Goal: Task Accomplishment & Management: Manage account settings

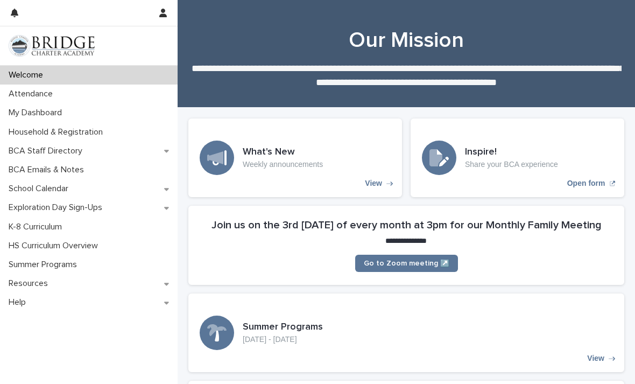
click at [25, 94] on p "Attendance" at bounding box center [32, 94] width 57 height 10
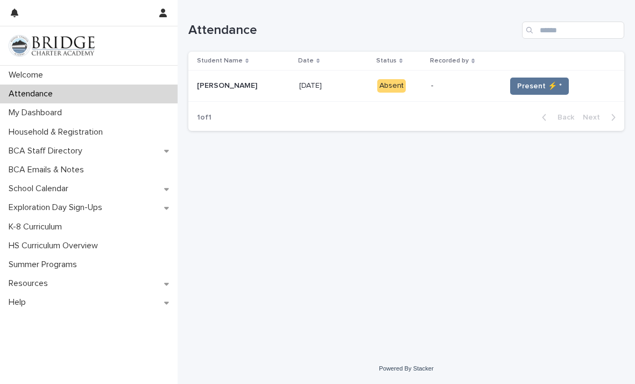
click at [532, 93] on button "Present ⚡ *" at bounding box center [540, 86] width 59 height 17
click at [525, 79] on button "Present ⚡ *" at bounding box center [540, 86] width 59 height 17
click at [532, 92] on button "Present ⚡ *" at bounding box center [540, 86] width 59 height 17
click at [532, 91] on button "Present ⚡ *" at bounding box center [540, 86] width 59 height 17
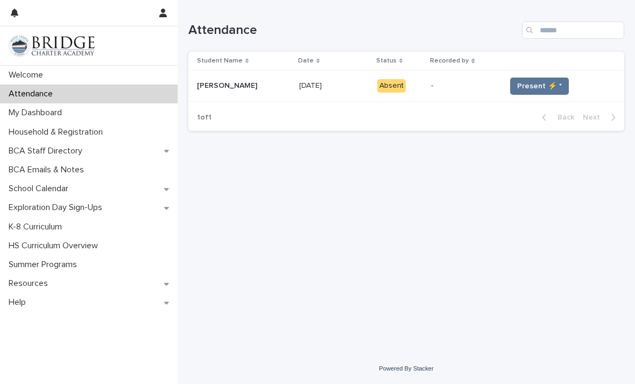
click at [538, 87] on span "Present ⚡ *" at bounding box center [540, 86] width 45 height 11
click at [526, 89] on span "Present ⚡ *" at bounding box center [540, 86] width 45 height 11
click at [526, 88] on span "Present ⚡ *" at bounding box center [540, 86] width 45 height 11
click at [524, 89] on span "Present ⚡ *" at bounding box center [540, 86] width 45 height 11
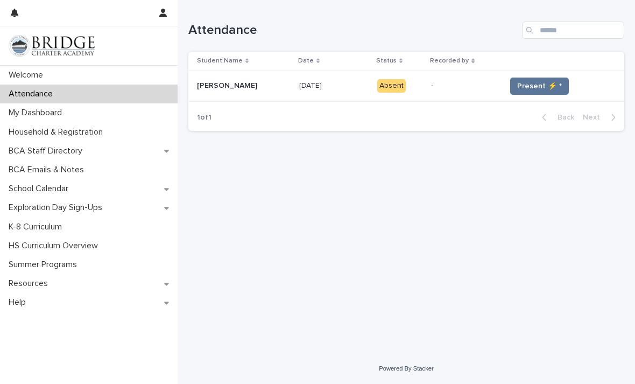
click at [523, 88] on span "Present ⚡ *" at bounding box center [540, 86] width 45 height 11
click at [537, 83] on span "Present ⚡ *" at bounding box center [540, 86] width 45 height 11
click at [535, 92] on button "Present ⚡ *" at bounding box center [540, 86] width 59 height 17
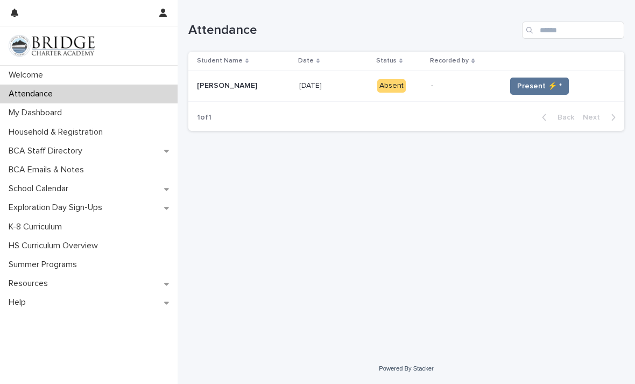
click at [525, 91] on button "Present ⚡ *" at bounding box center [540, 86] width 59 height 17
click at [527, 90] on span "Present ⚡ *" at bounding box center [540, 86] width 45 height 11
click at [526, 89] on span "Present ⚡ *" at bounding box center [540, 86] width 45 height 11
click at [536, 87] on span "Present ⚡ *" at bounding box center [540, 86] width 45 height 11
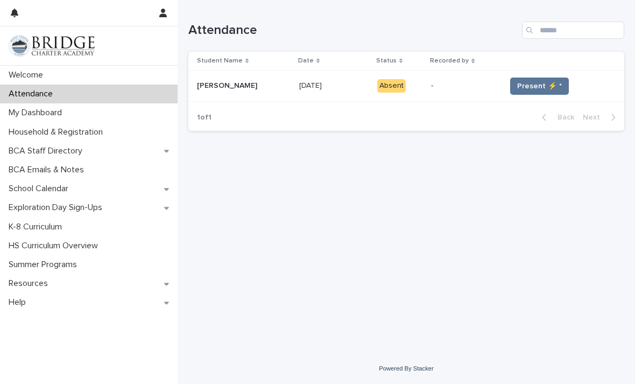
click at [535, 87] on span "Present ⚡ *" at bounding box center [540, 86] width 45 height 11
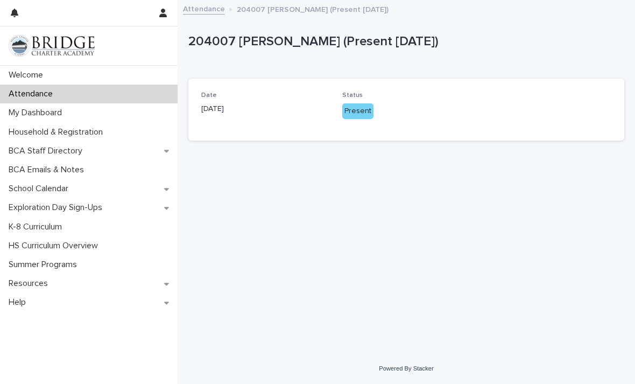
click at [523, 88] on div "Date [DATE] Status Present" at bounding box center [406, 110] width 436 height 62
click at [514, 81] on div "Date [DATE] Status Present" at bounding box center [406, 110] width 436 height 62
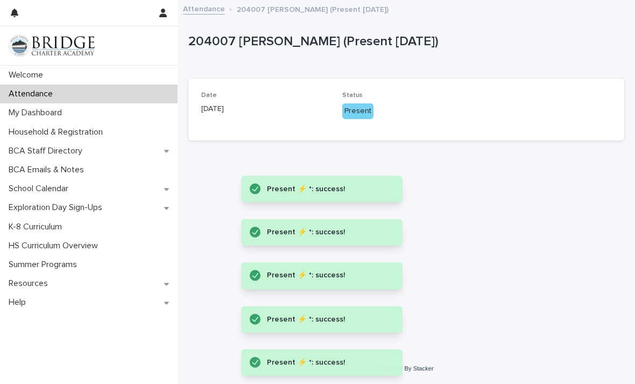
click at [357, 117] on div "Present" at bounding box center [358, 111] width 31 height 16
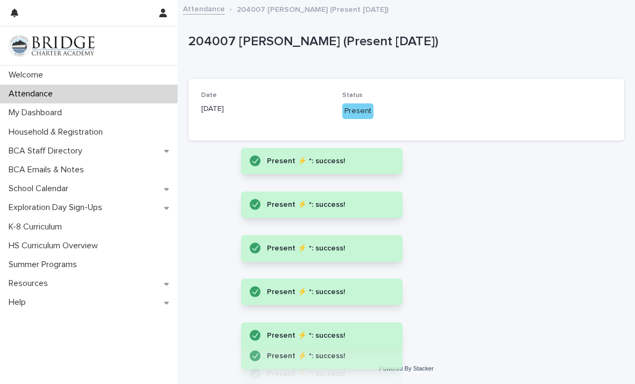
click at [367, 148] on div "Present ⚡ *: success!" at bounding box center [322, 161] width 162 height 26
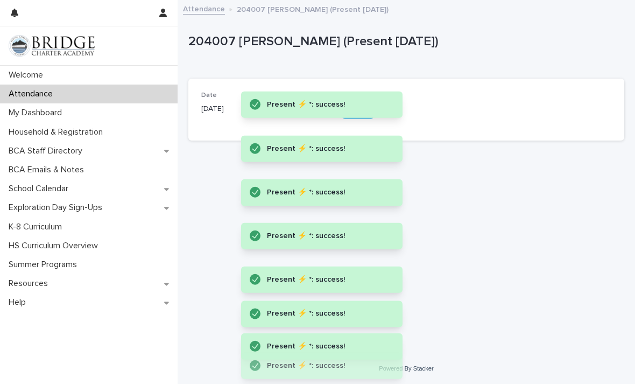
click at [357, 185] on div "Present ⚡ *: success!" at bounding box center [324, 191] width 114 height 13
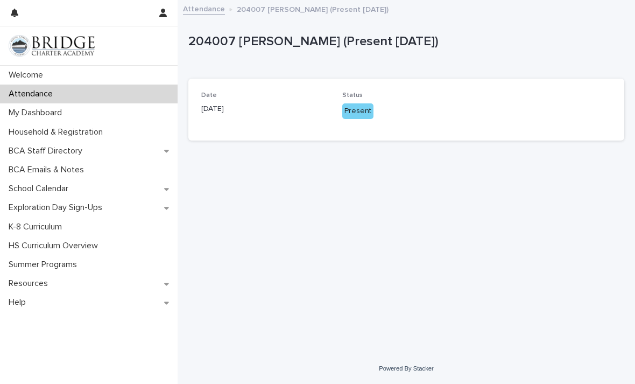
click at [40, 210] on p "Exploration Day Sign-Ups" at bounding box center [57, 207] width 107 height 10
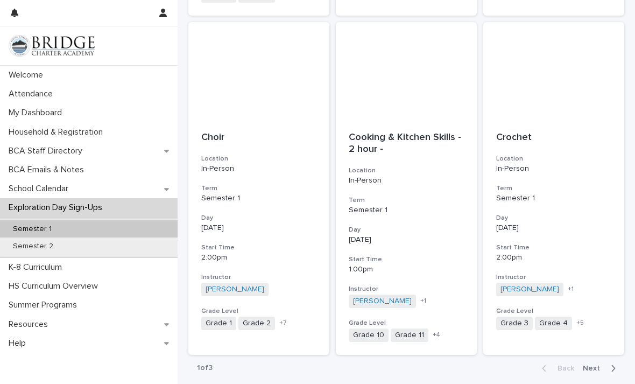
scroll to position [1201, 0]
click at [596, 366] on span "Next" at bounding box center [595, 370] width 24 height 8
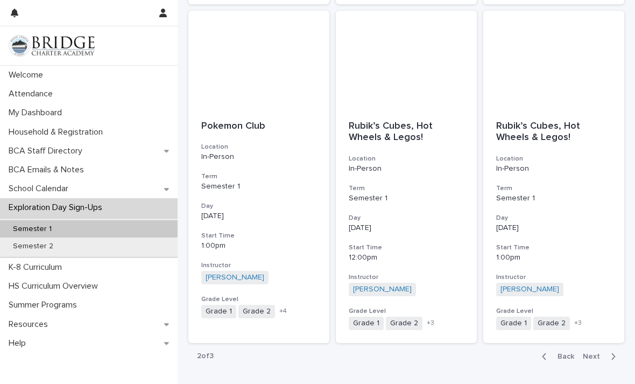
scroll to position [1178, 0]
click at [600, 353] on span "Next" at bounding box center [595, 357] width 24 height 8
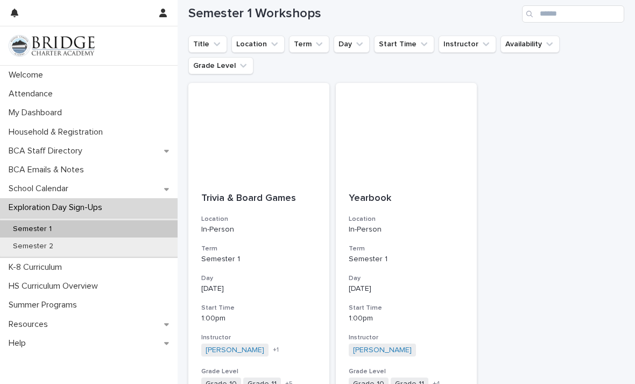
scroll to position [124, 0]
